Goal: Information Seeking & Learning: Learn about a topic

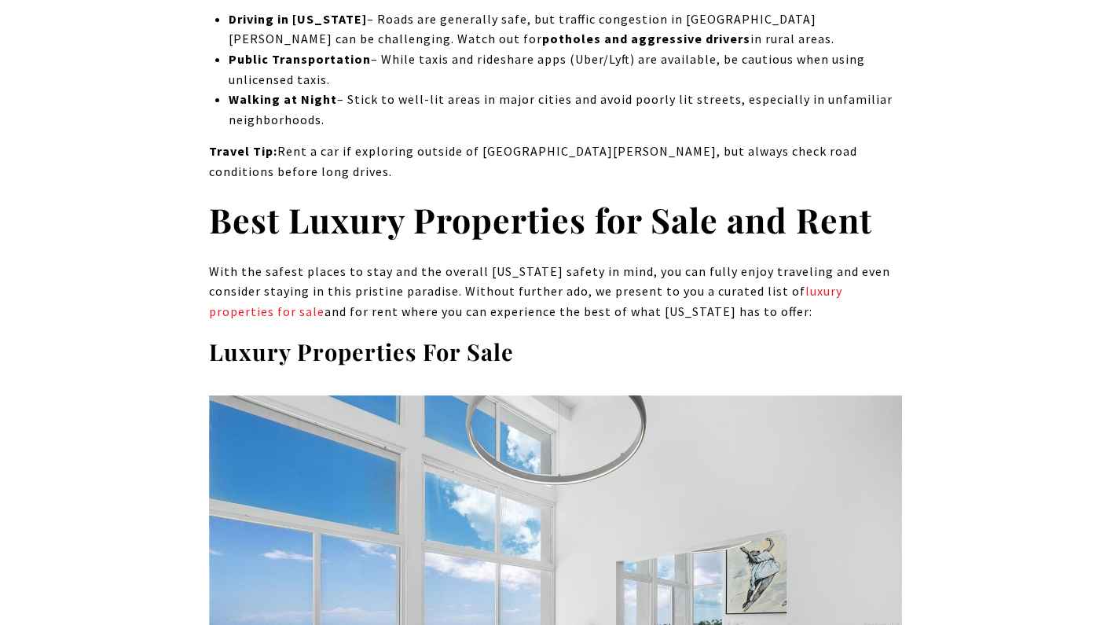
scroll to position [11593, 0]
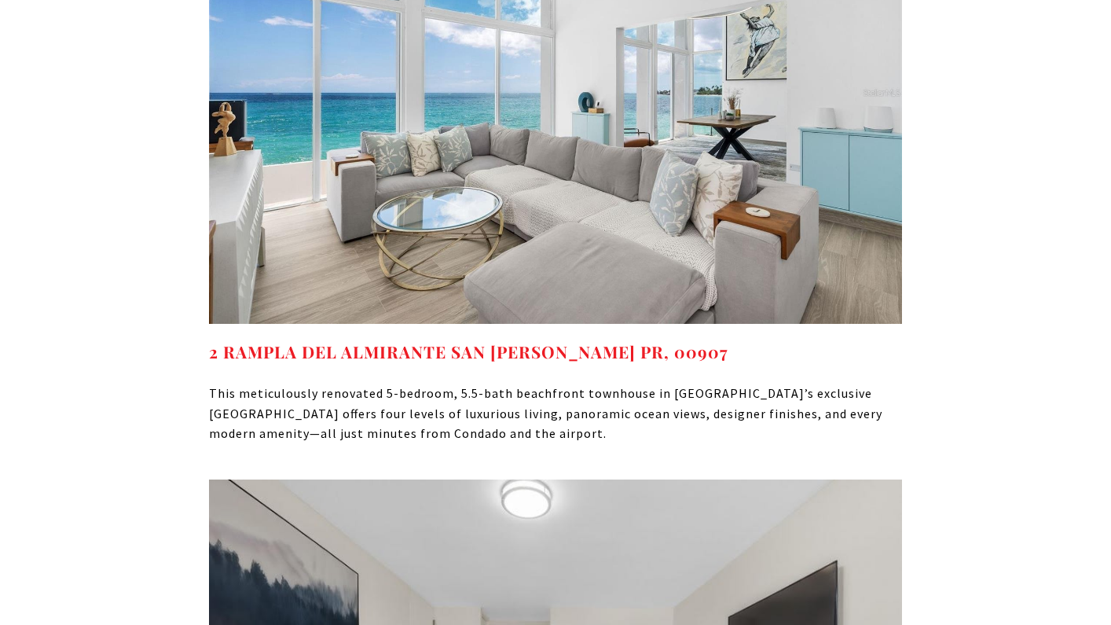
scroll to position [12125, 0]
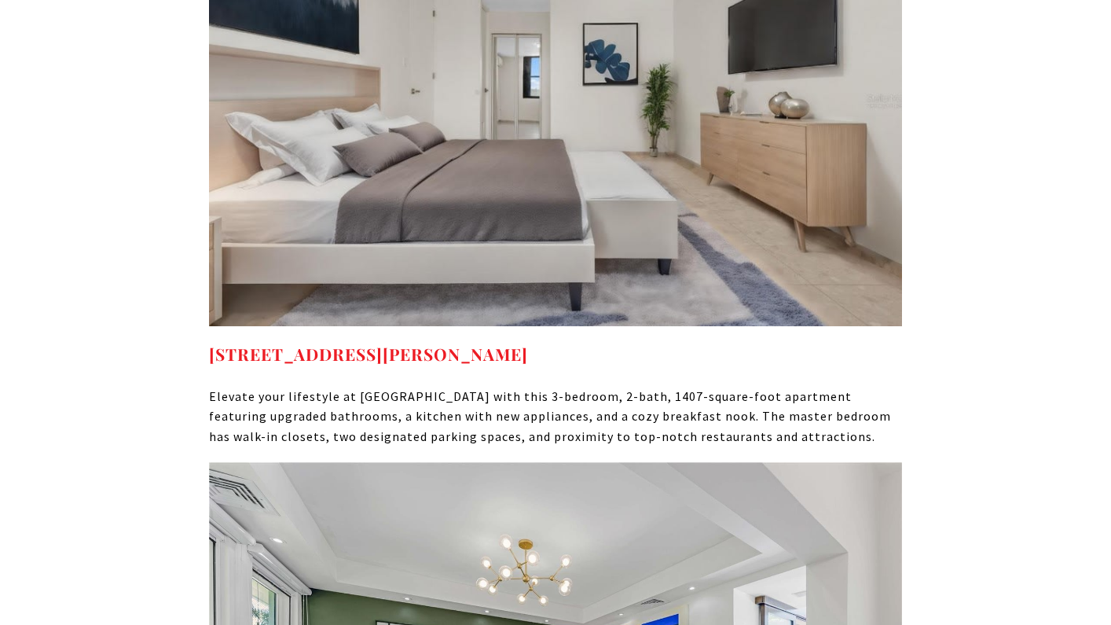
scroll to position [12732, 0]
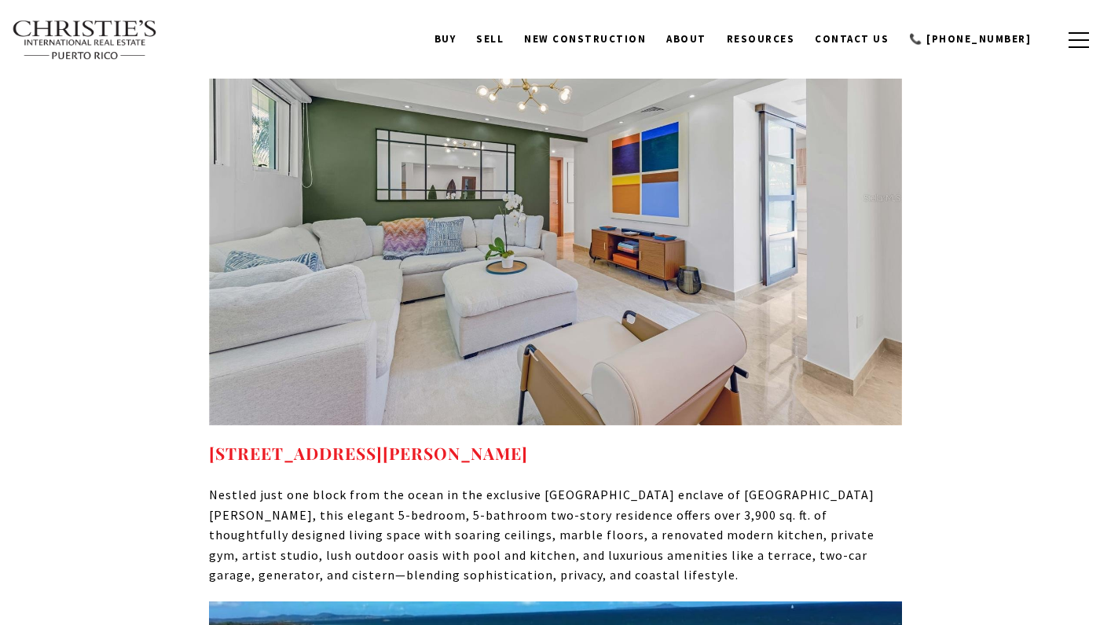
scroll to position [13224, 0]
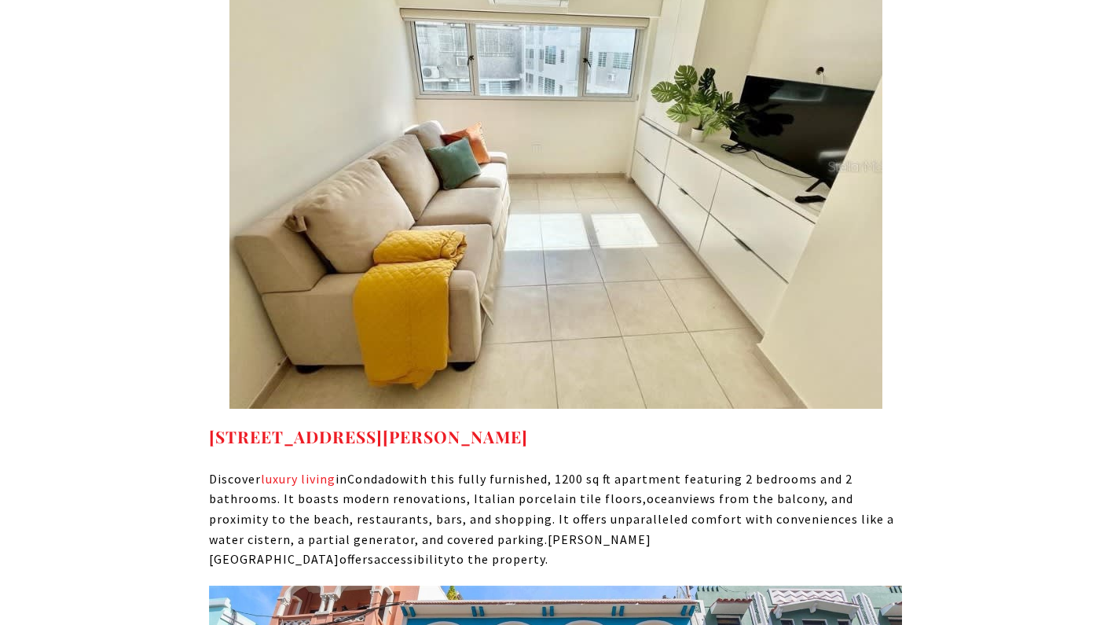
scroll to position [14410, 0]
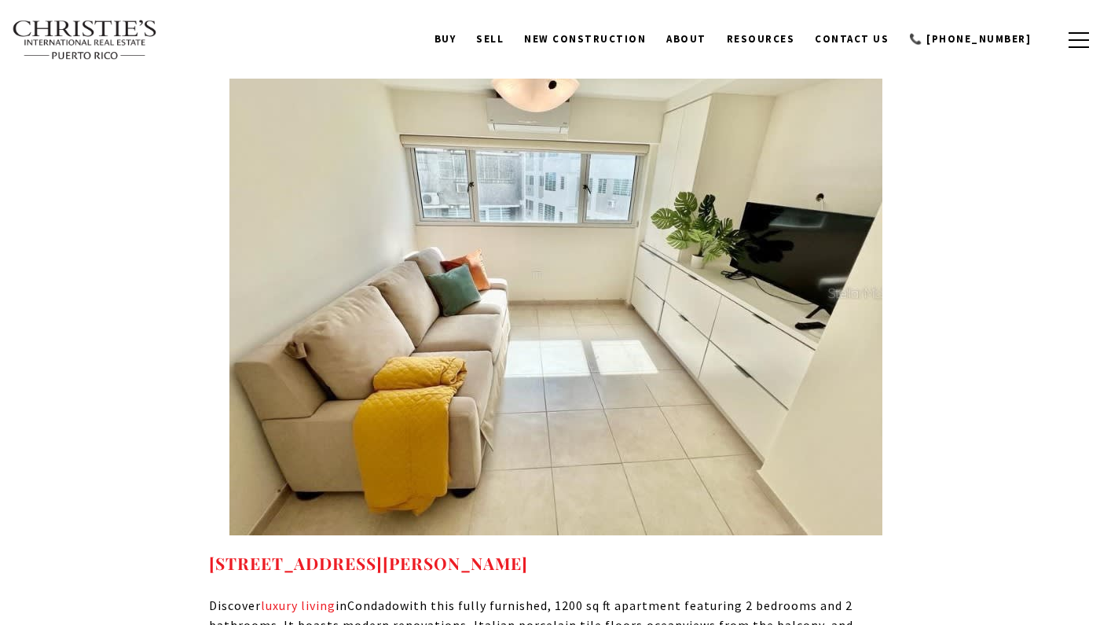
scroll to position [14138, 0]
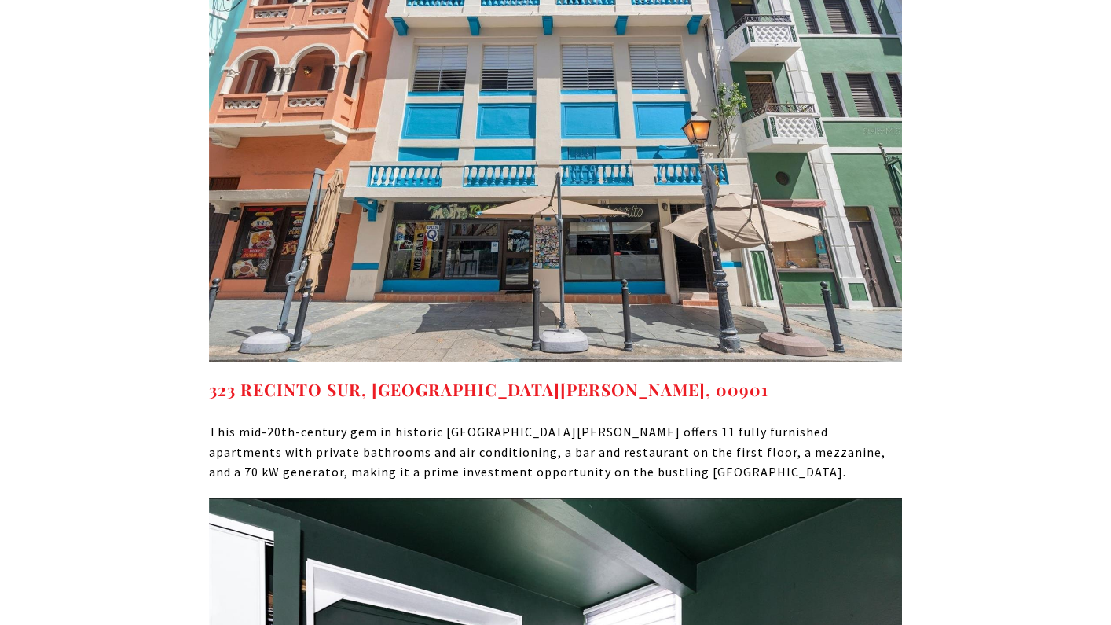
scroll to position [15091, 0]
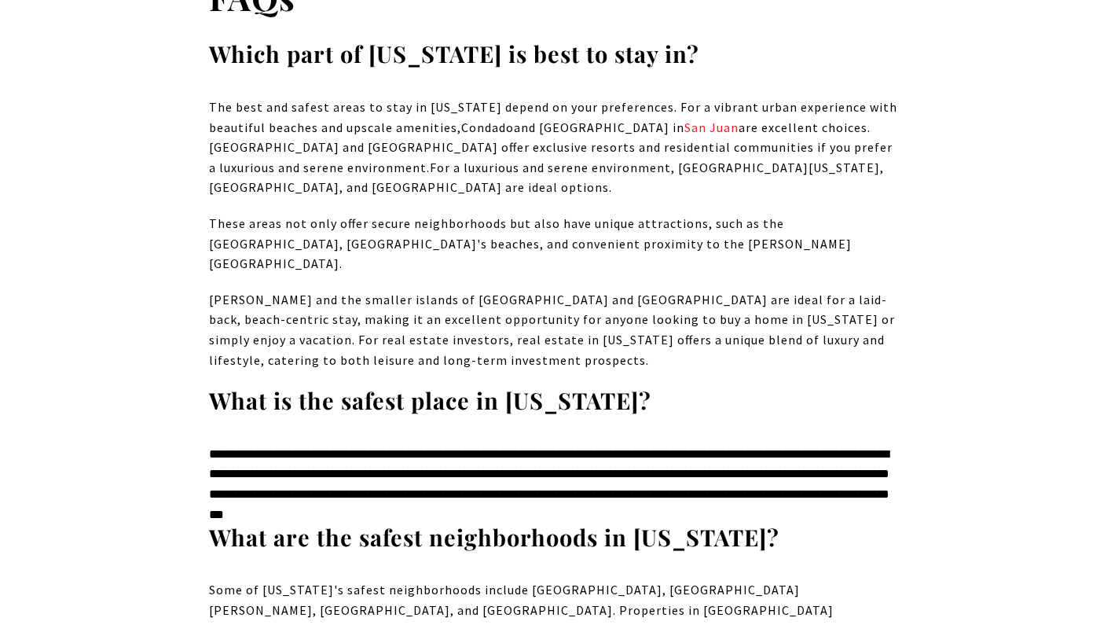
scroll to position [17780, 0]
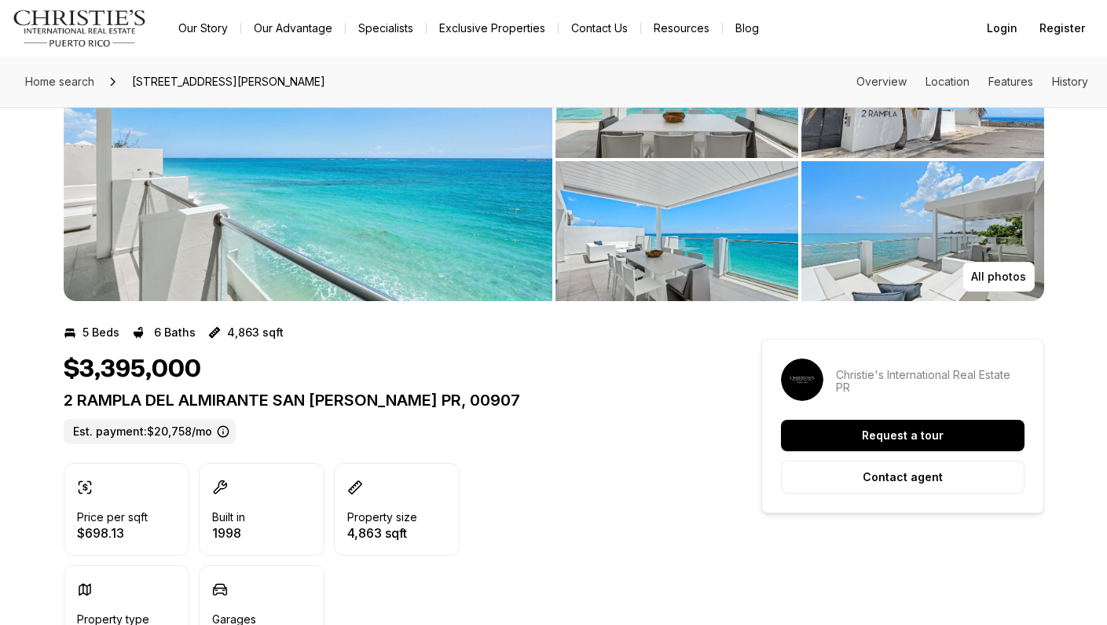
scroll to position [119, 0]
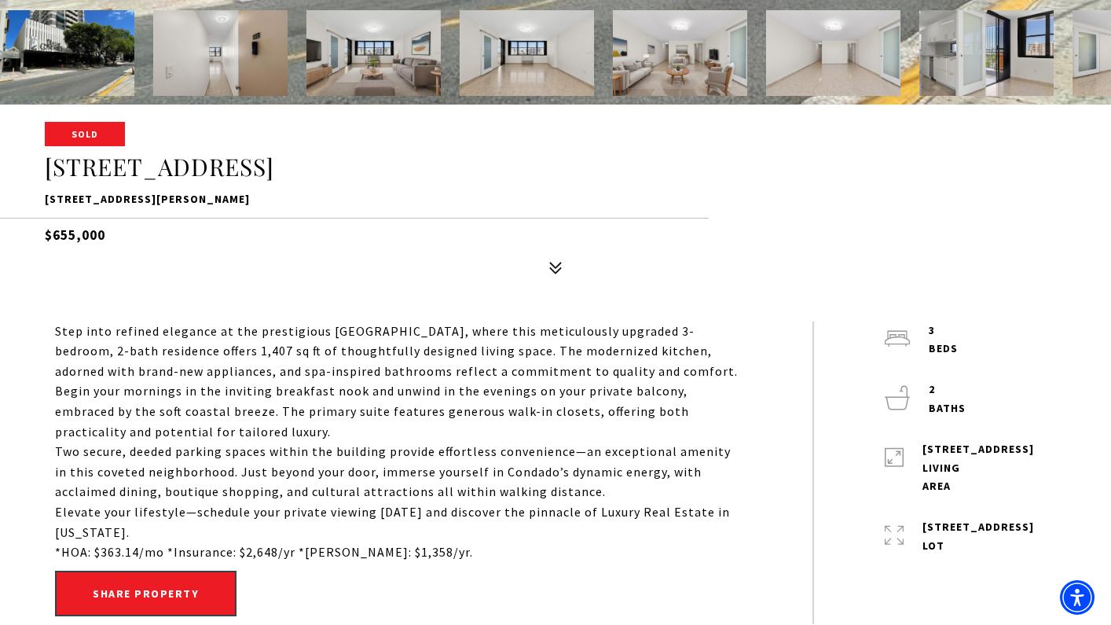
scroll to position [527, 0]
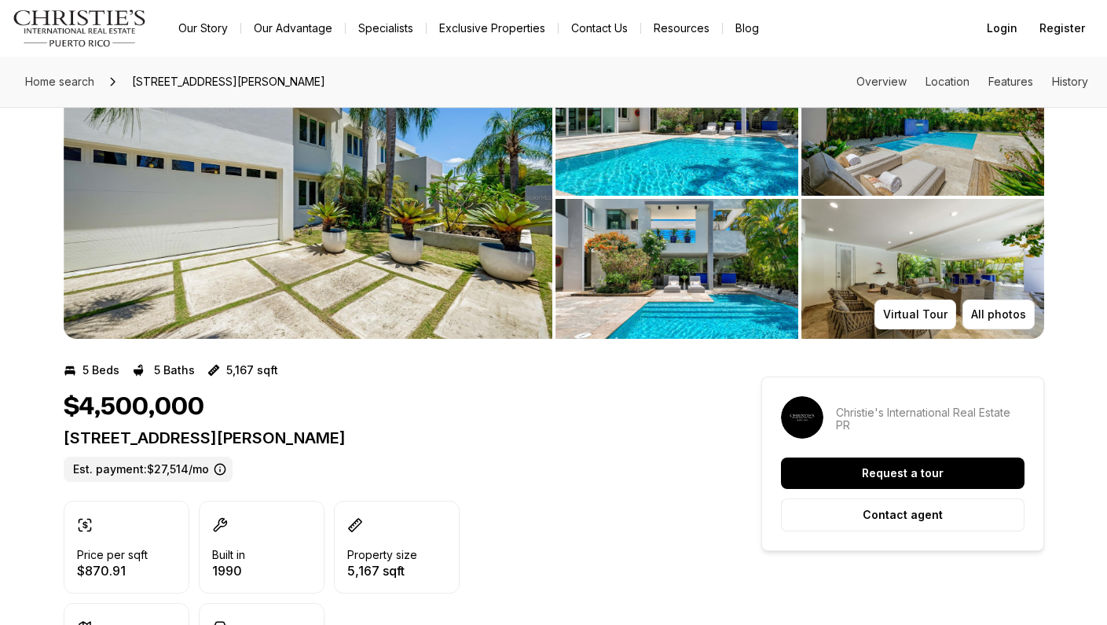
scroll to position [80, 0]
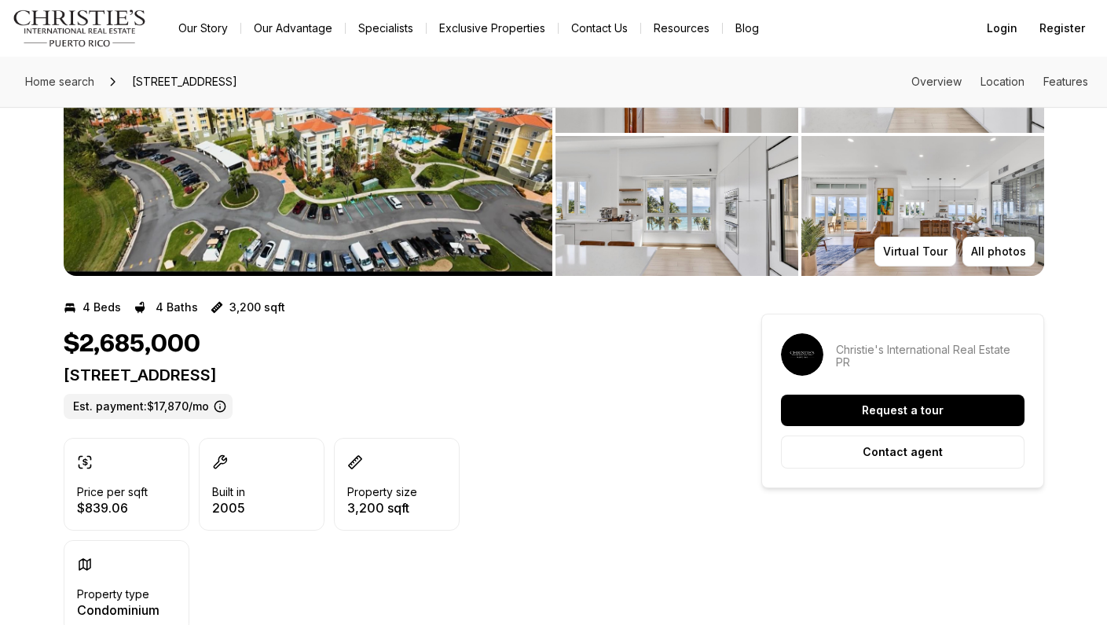
scroll to position [156, 0]
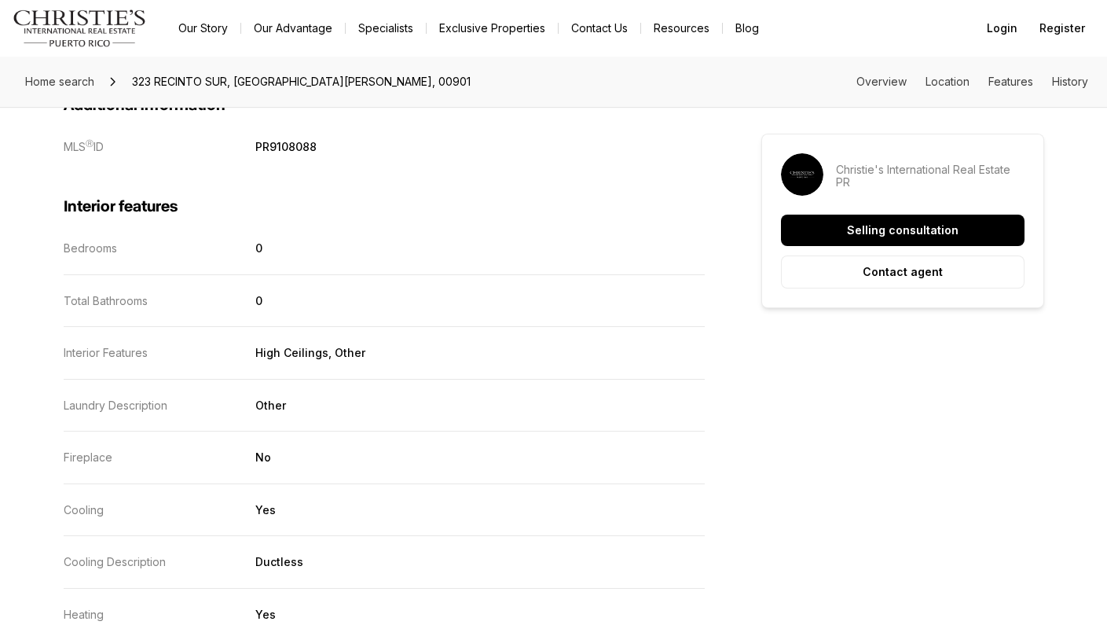
scroll to position [1255, 0]
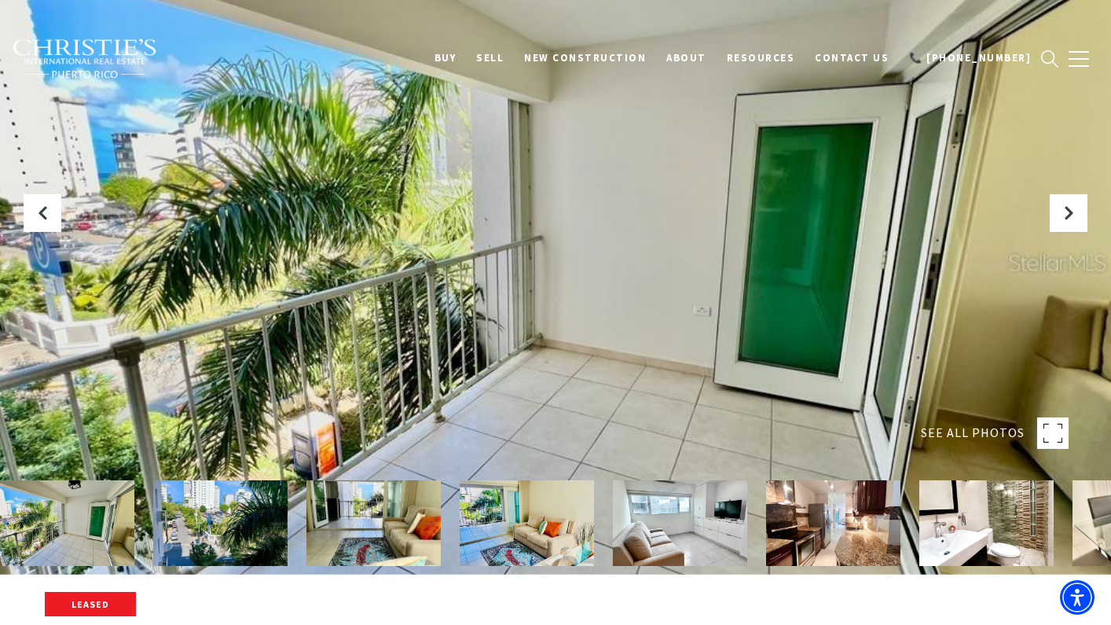
scroll to position [72, 0]
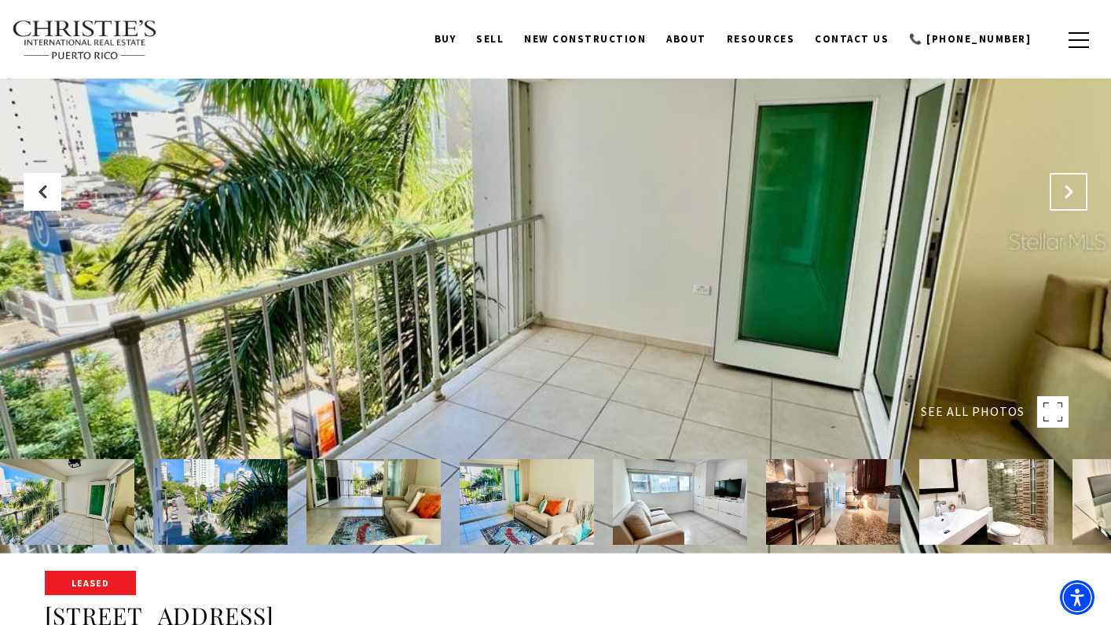
click at [1078, 191] on button "Next Slide" at bounding box center [1069, 192] width 38 height 38
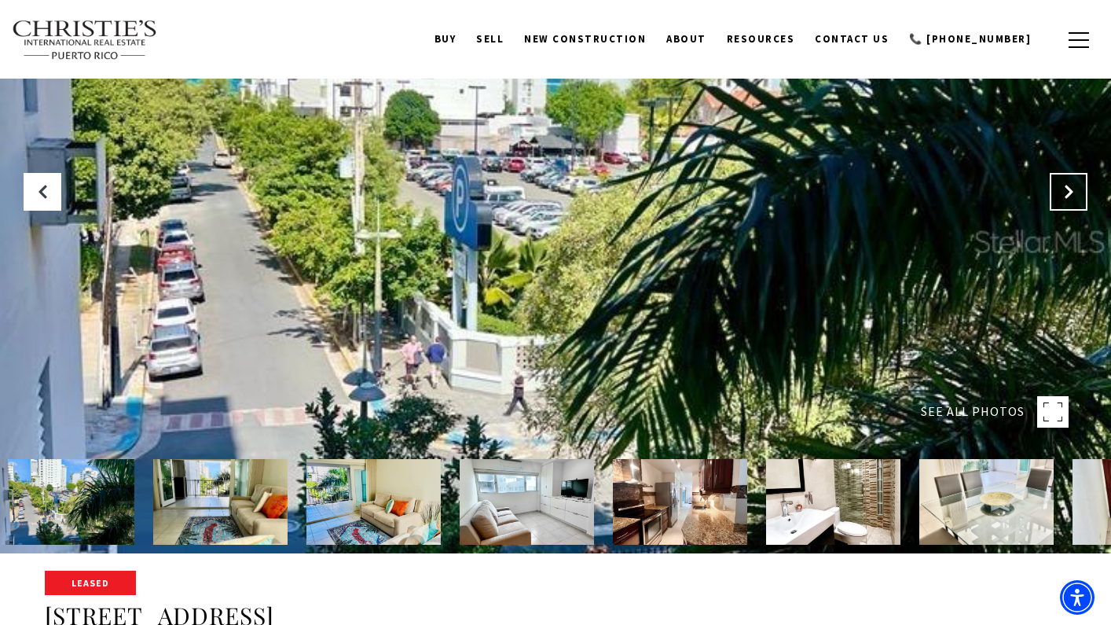
click at [1077, 192] on button "Next Slide" at bounding box center [1069, 192] width 38 height 38
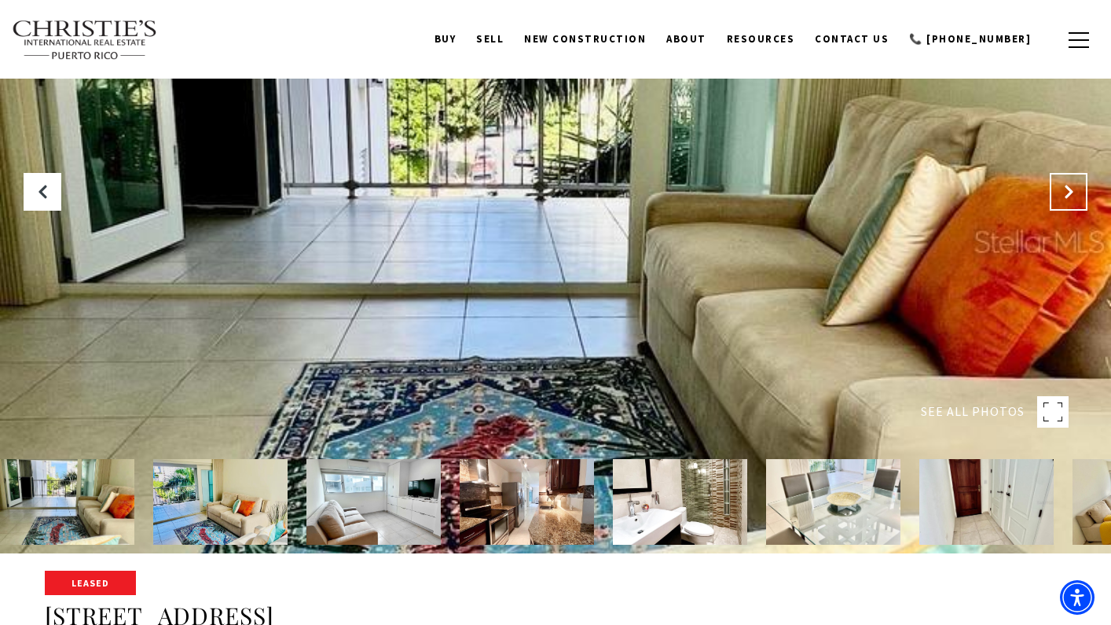
click at [1077, 192] on button "Next Slide" at bounding box center [1069, 192] width 38 height 38
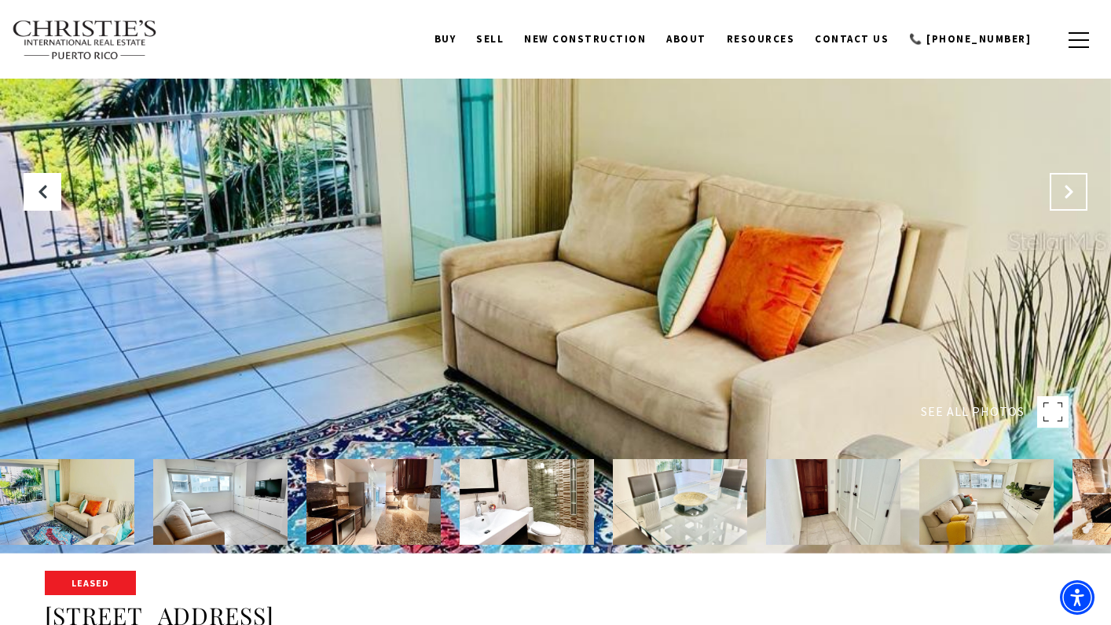
click at [1077, 192] on button "Next Slide" at bounding box center [1069, 192] width 38 height 38
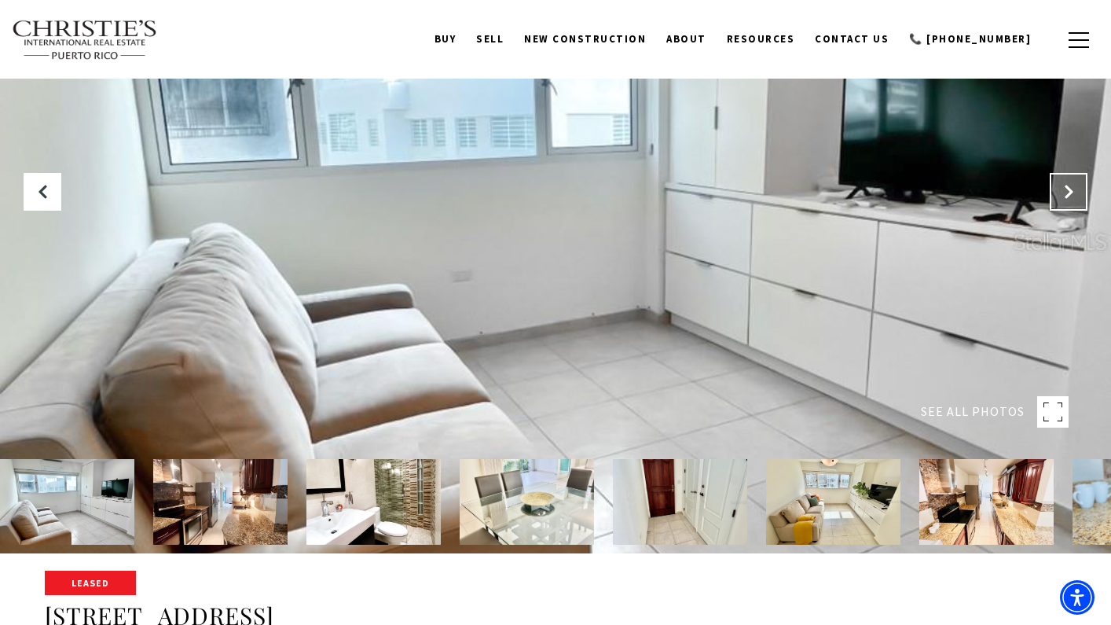
click at [1077, 192] on button "Next Slide" at bounding box center [1069, 192] width 38 height 38
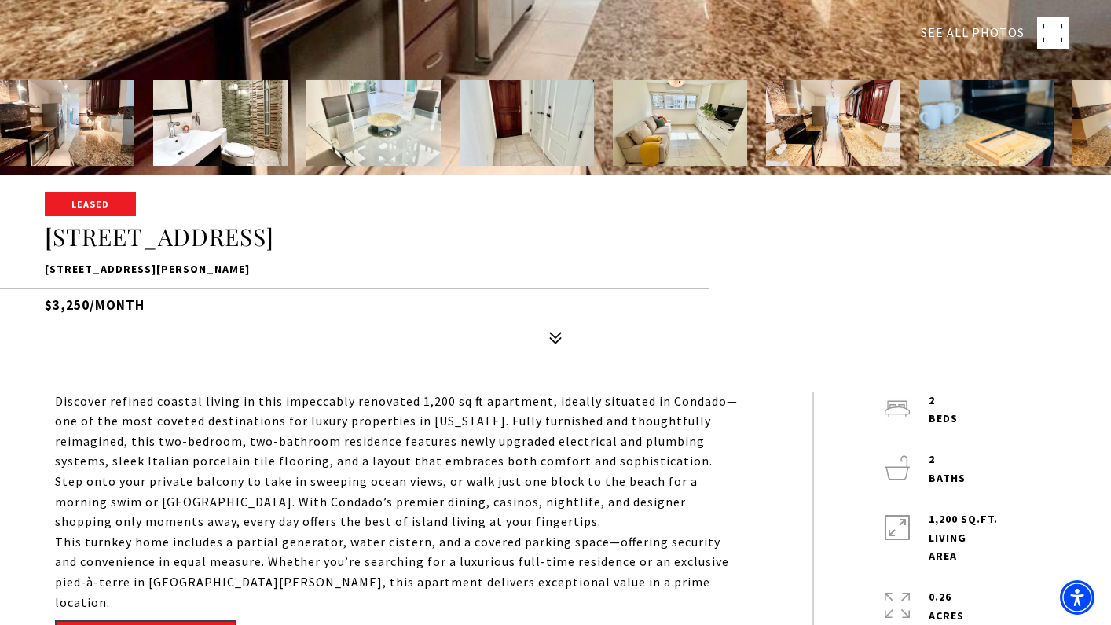
scroll to position [452, 0]
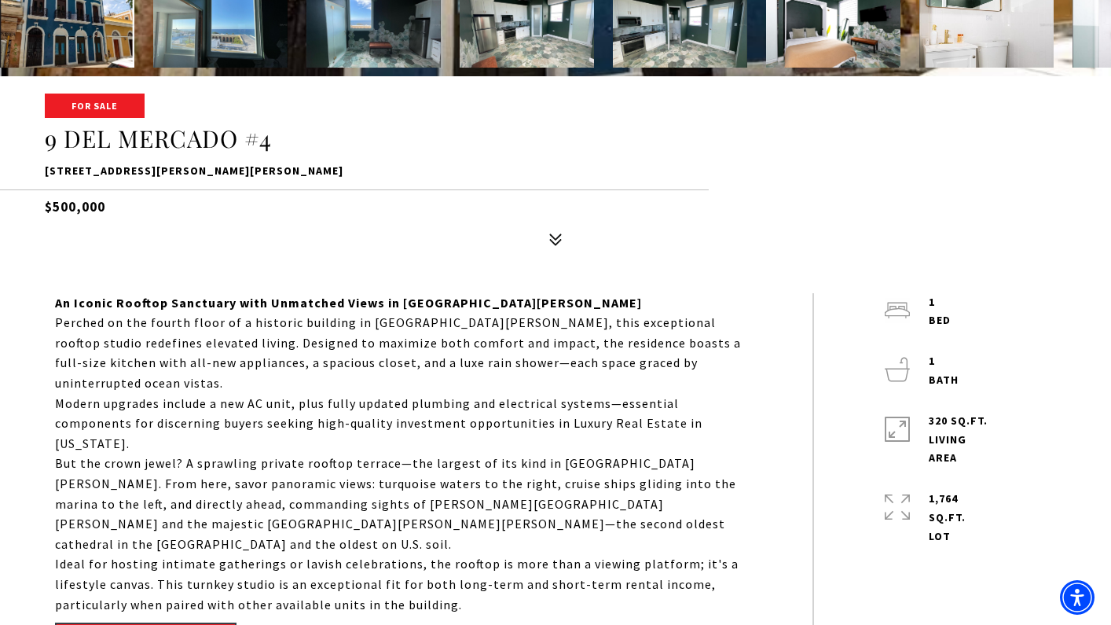
scroll to position [578, 0]
